Goal: Obtain resource: Download file/media

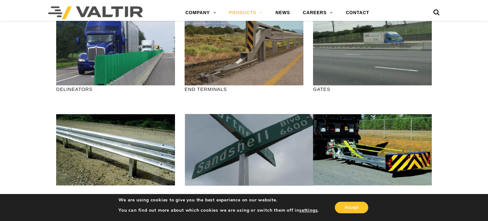
scroll to position [184, 0]
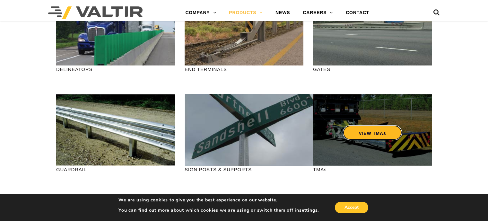
click at [382, 130] on link "VIEW TMAs" at bounding box center [372, 132] width 59 height 15
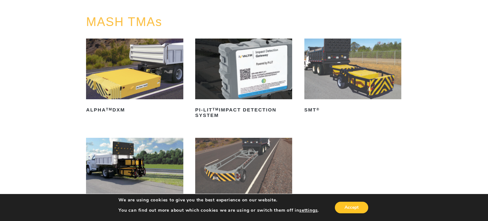
scroll to position [64, 0]
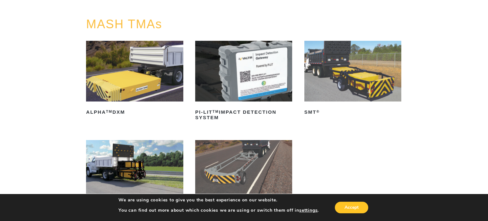
click at [361, 84] on img at bounding box center [352, 71] width 97 height 61
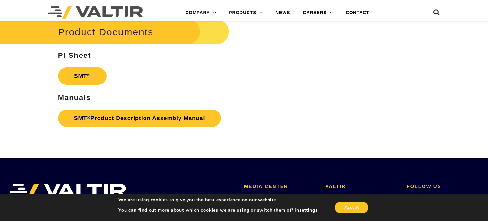
scroll to position [1606, 0]
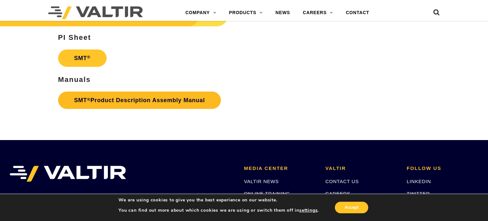
click at [140, 99] on link "SMT ® Product Description Assembly Manual" at bounding box center [139, 100] width 163 height 17
